Goal: Navigation & Orientation: Go to known website

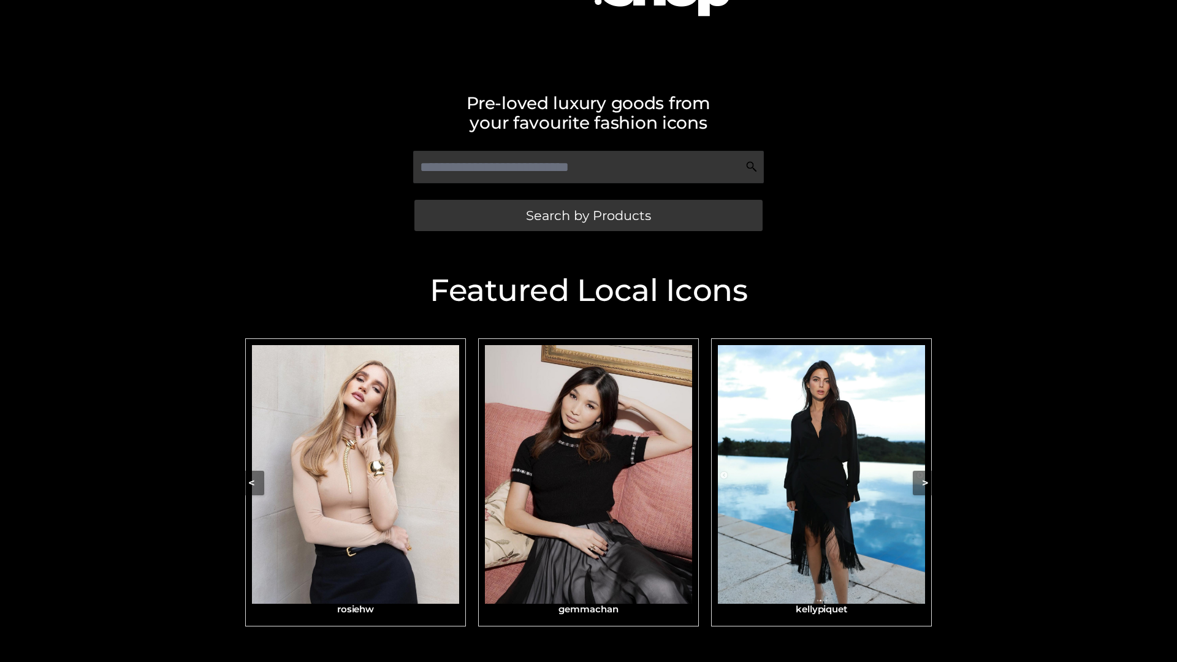
scroll to position [261, 0]
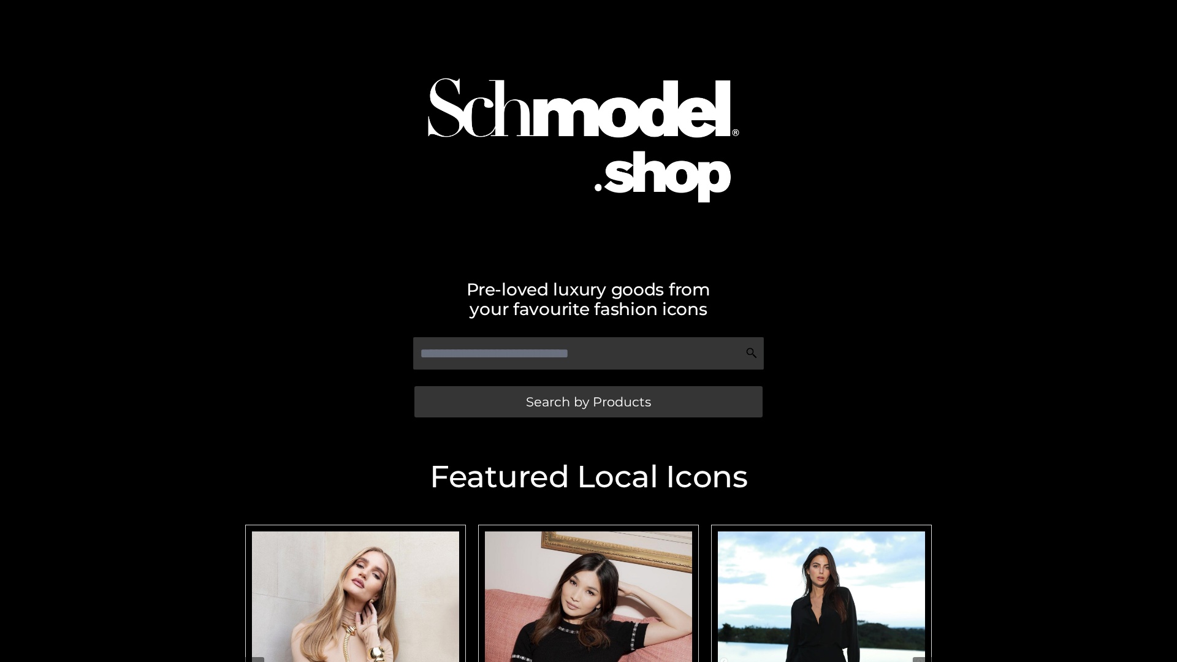
scroll to position [48, 0]
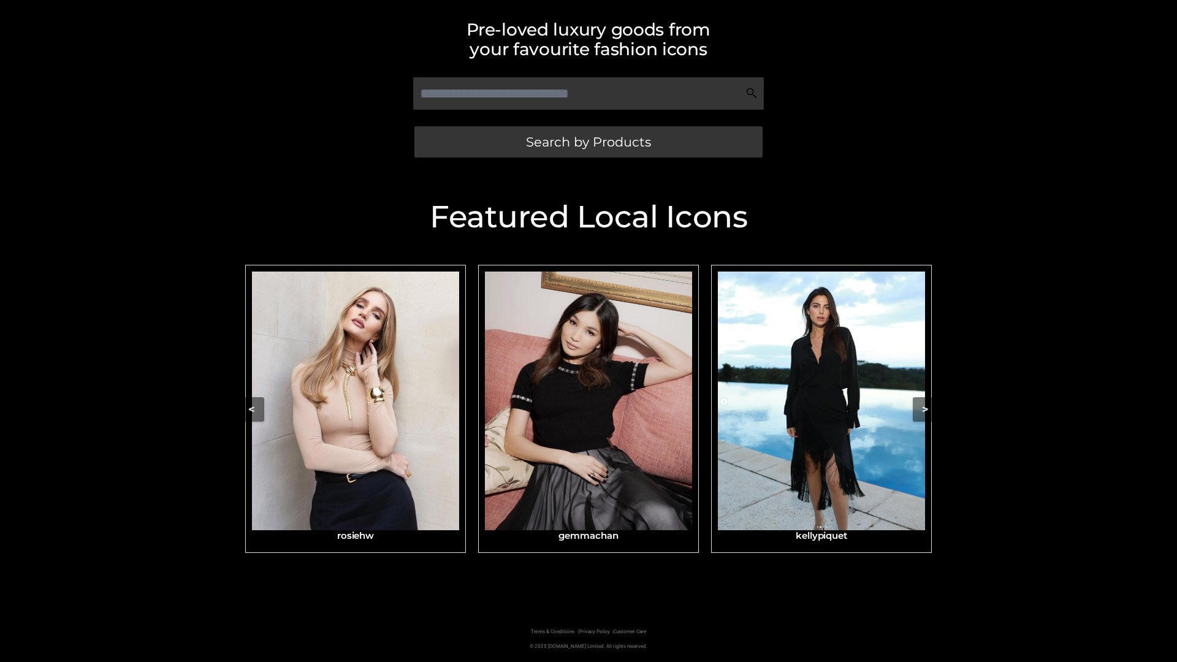
scroll to position [261, 0]
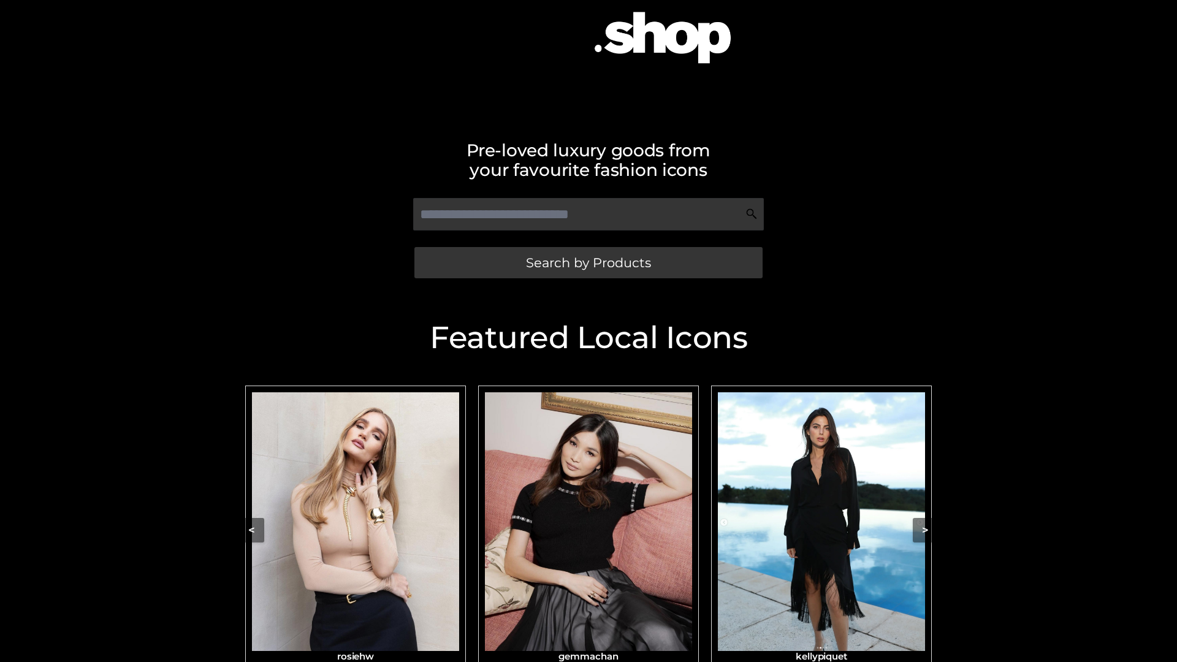
scroll to position [140, 0]
